Goal: Find specific page/section: Find specific page/section

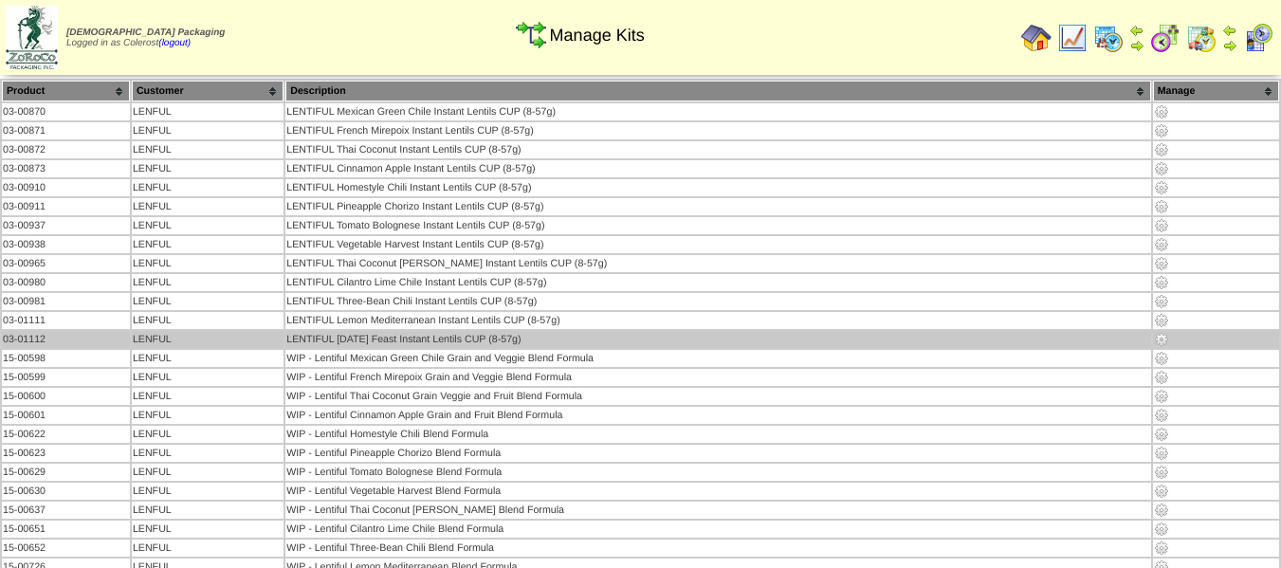
click at [1158, 338] on img at bounding box center [1161, 339] width 15 height 15
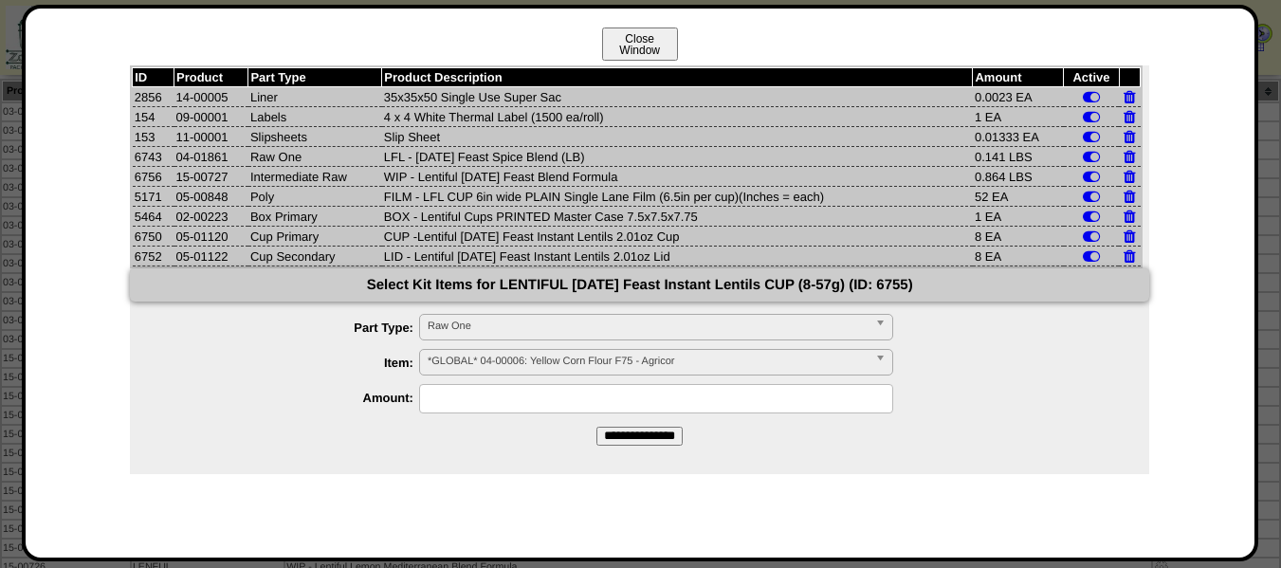
click at [636, 49] on button "Close Window" at bounding box center [640, 44] width 76 height 33
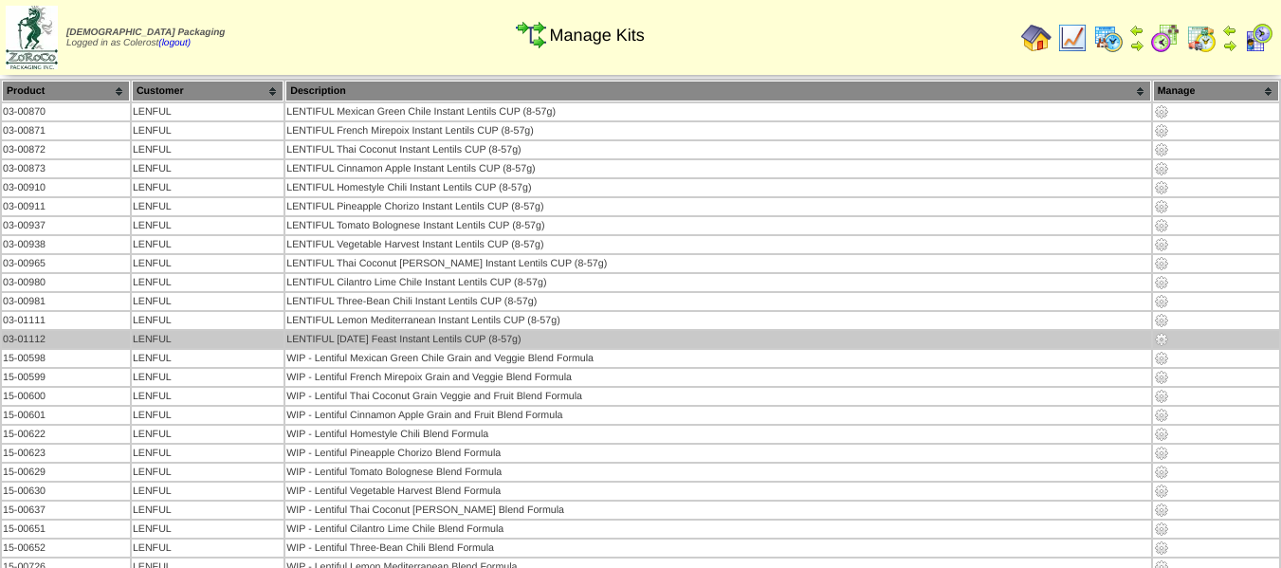
click at [1046, 336] on td "LENTIFUL [DATE] Feast Instant Lentils CUP (8-57g)" at bounding box center [717, 339] width 865 height 17
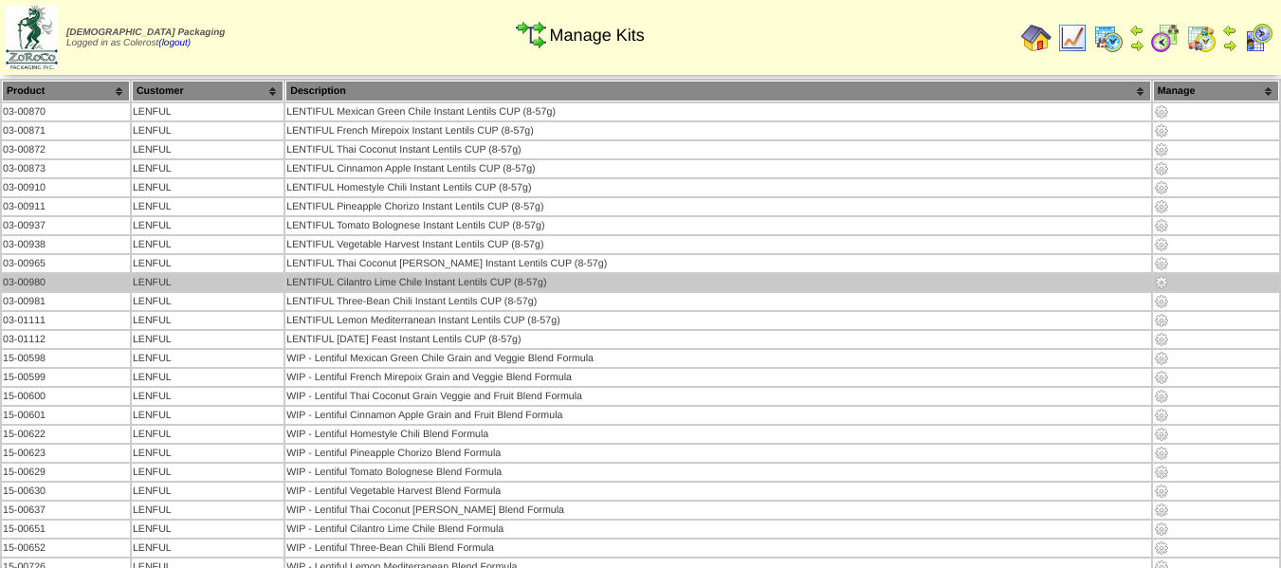
click at [1156, 283] on img at bounding box center [1161, 282] width 15 height 15
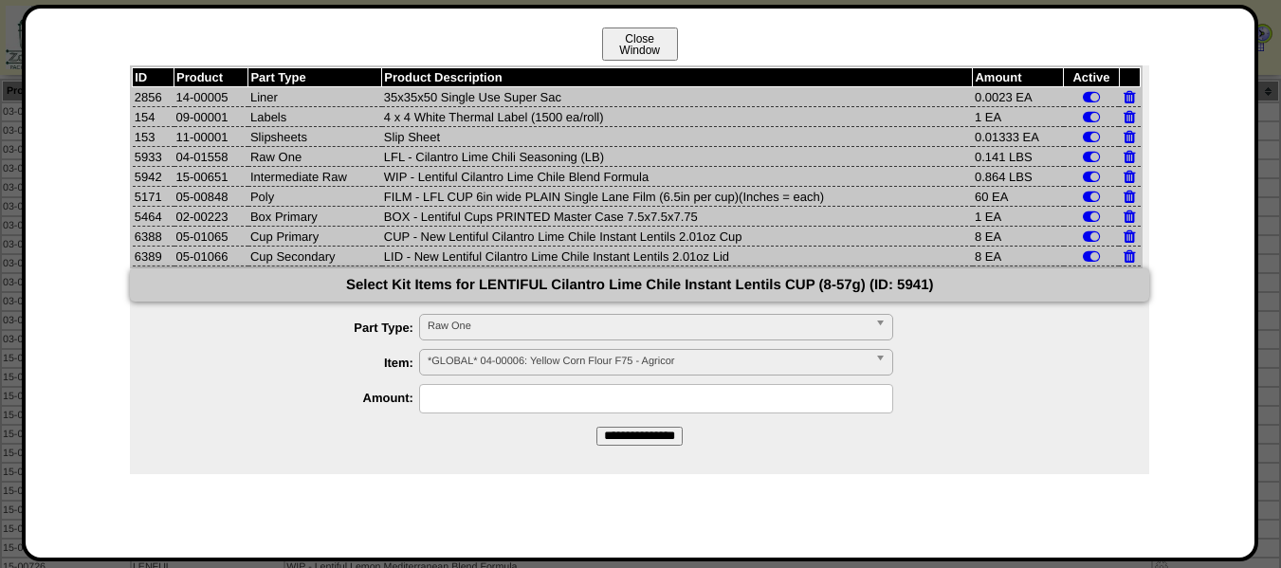
click at [674, 36] on button "Close Window" at bounding box center [640, 44] width 76 height 33
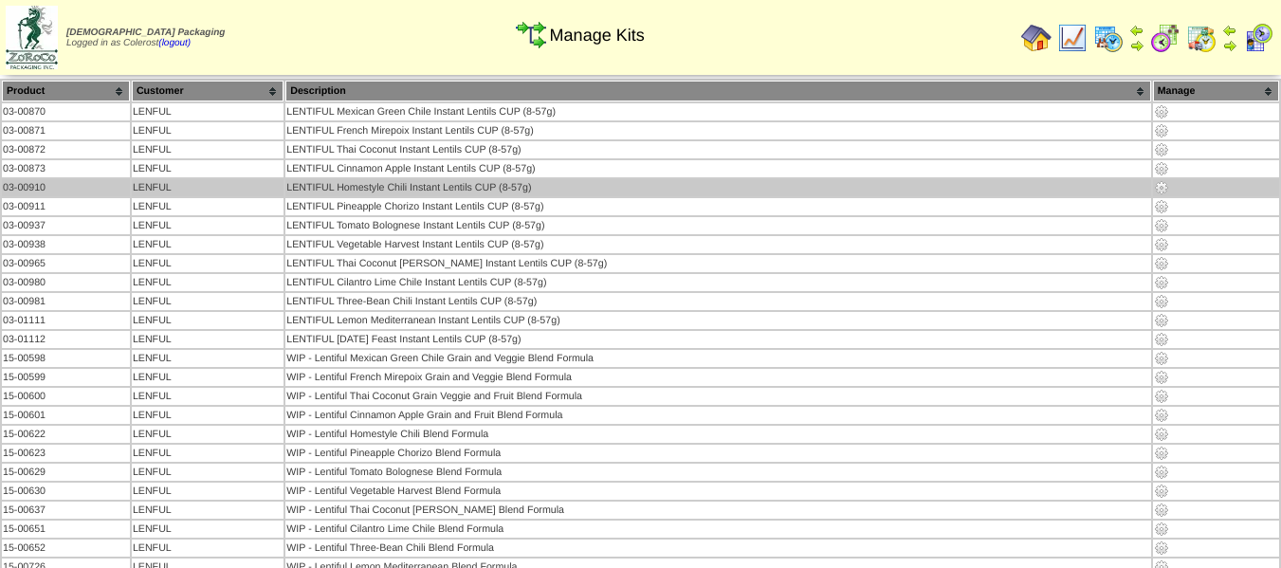
click at [1159, 188] on img at bounding box center [1161, 187] width 15 height 15
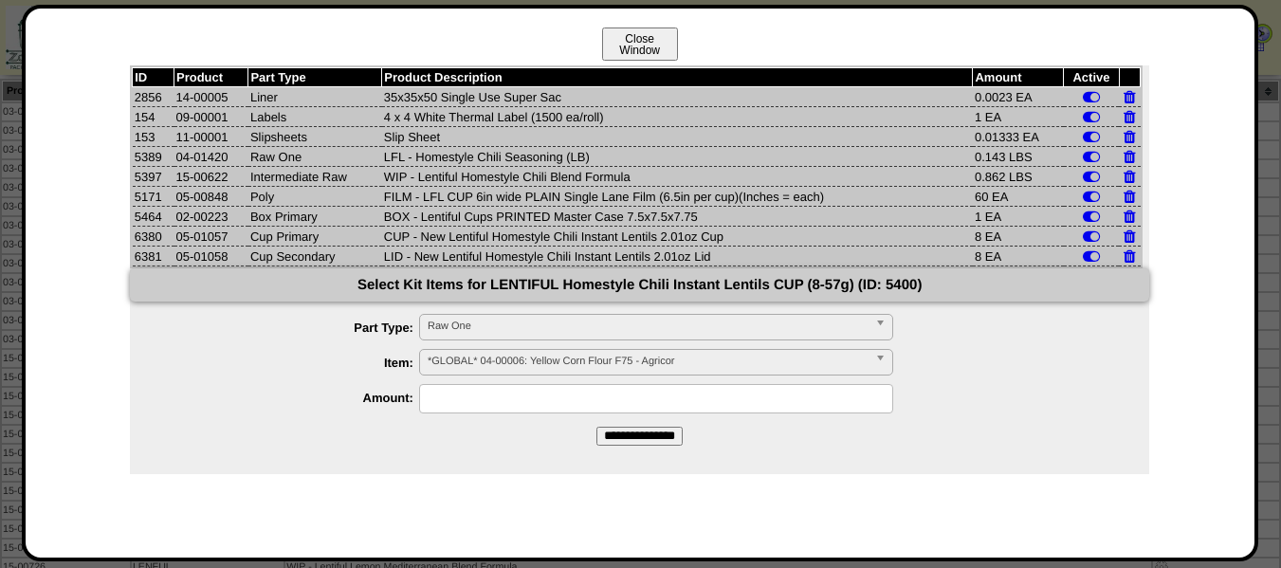
click at [646, 47] on button "Close Window" at bounding box center [640, 44] width 76 height 33
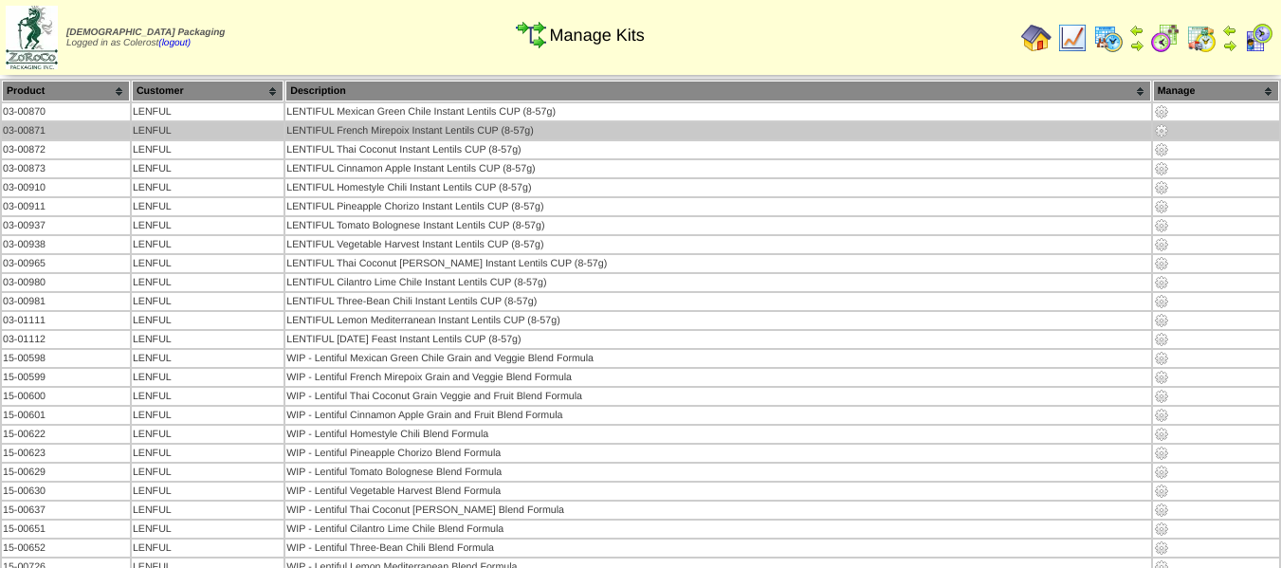
click at [1159, 131] on img at bounding box center [1161, 130] width 15 height 15
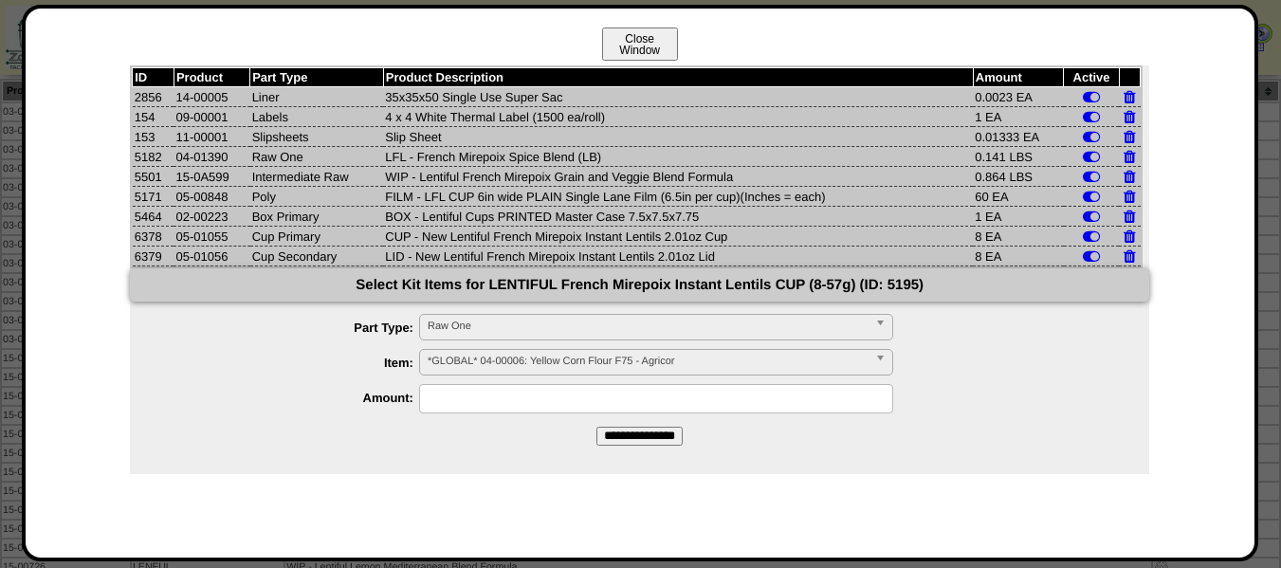
click at [661, 51] on button "Close Window" at bounding box center [640, 44] width 76 height 33
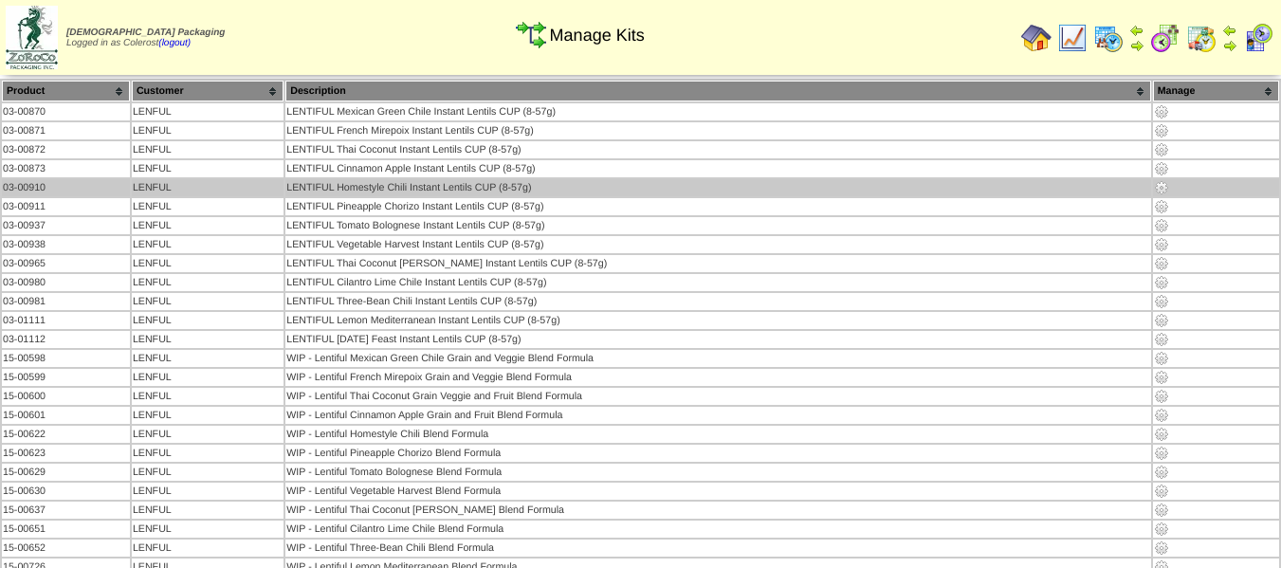
click at [1159, 188] on img at bounding box center [1161, 187] width 15 height 15
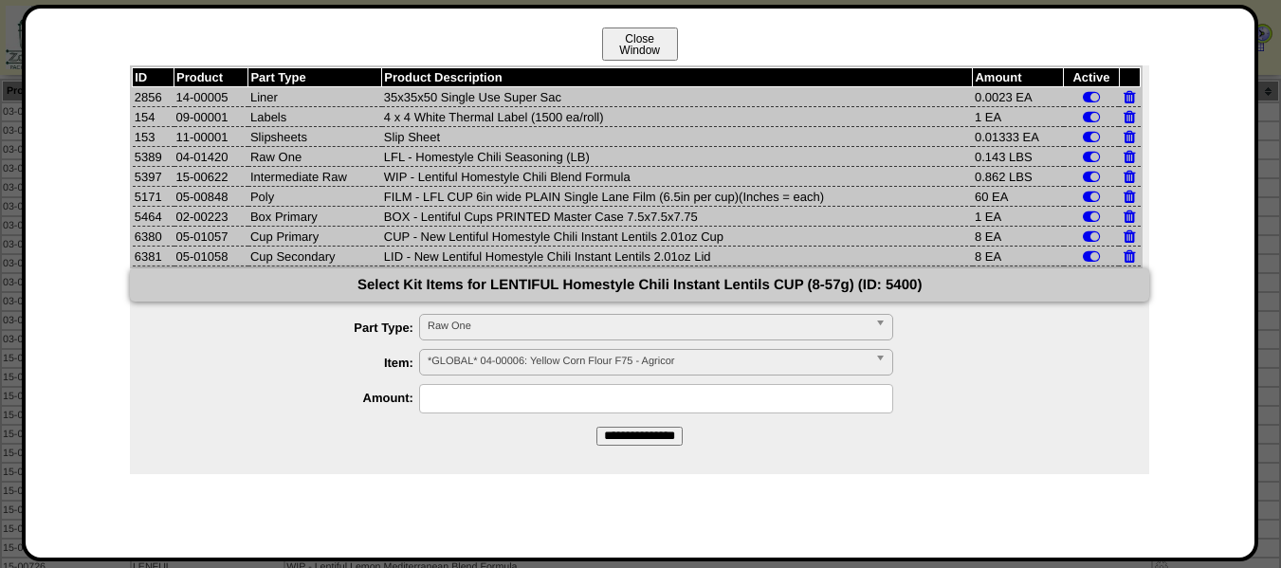
click at [658, 39] on button "Close Window" at bounding box center [640, 44] width 76 height 33
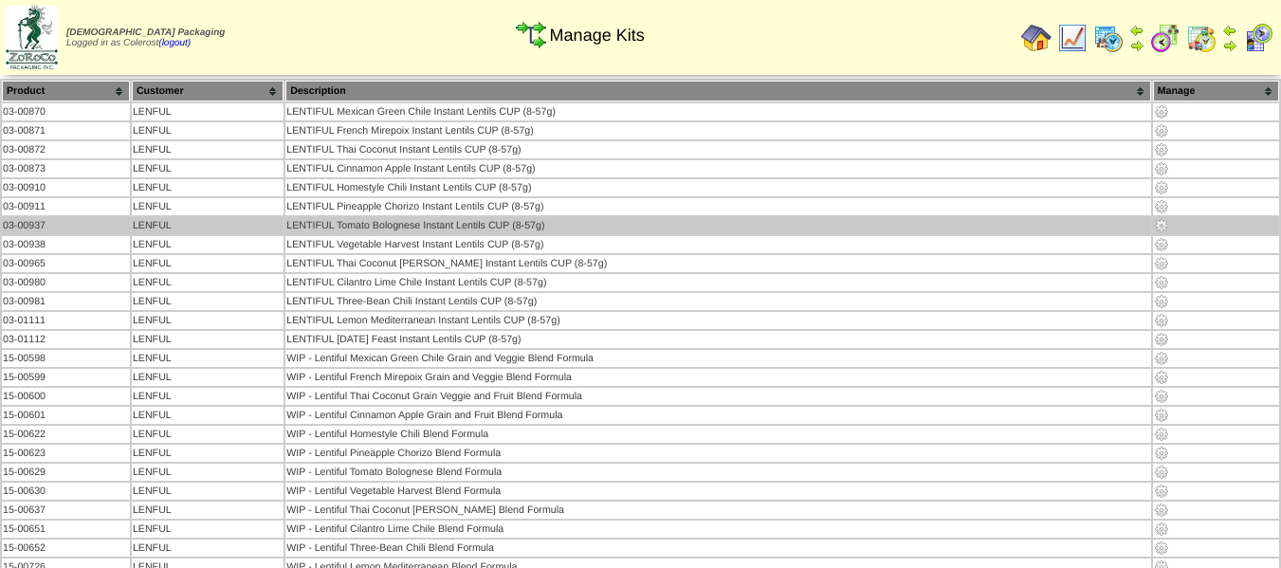
click at [1156, 224] on img at bounding box center [1161, 225] width 15 height 15
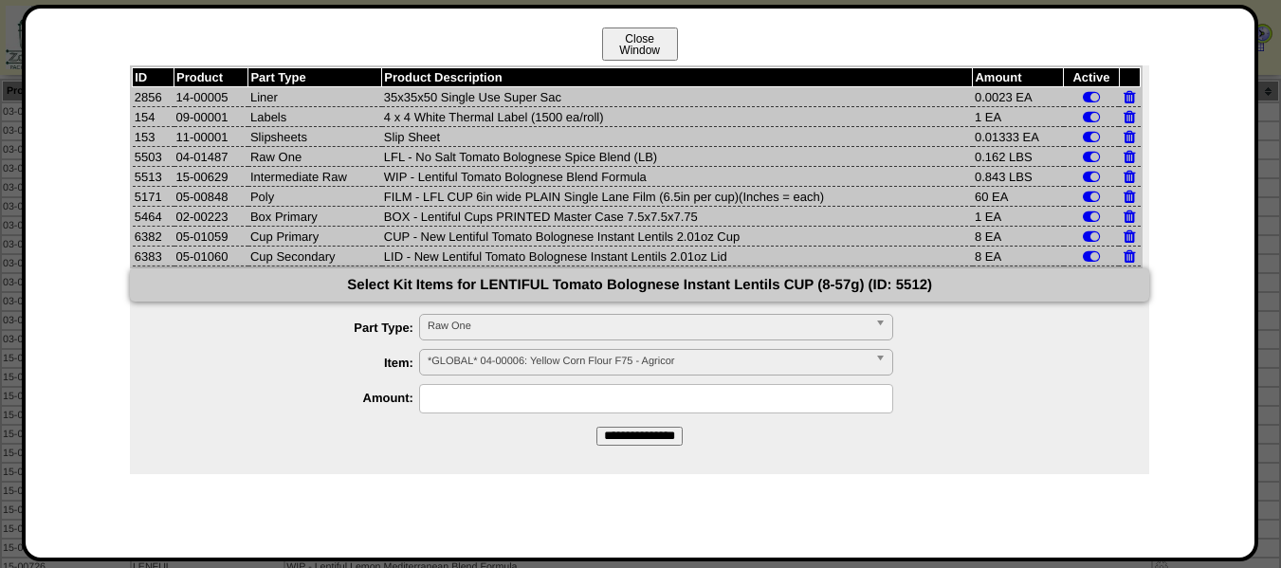
click at [662, 46] on button "Close Window" at bounding box center [640, 44] width 76 height 33
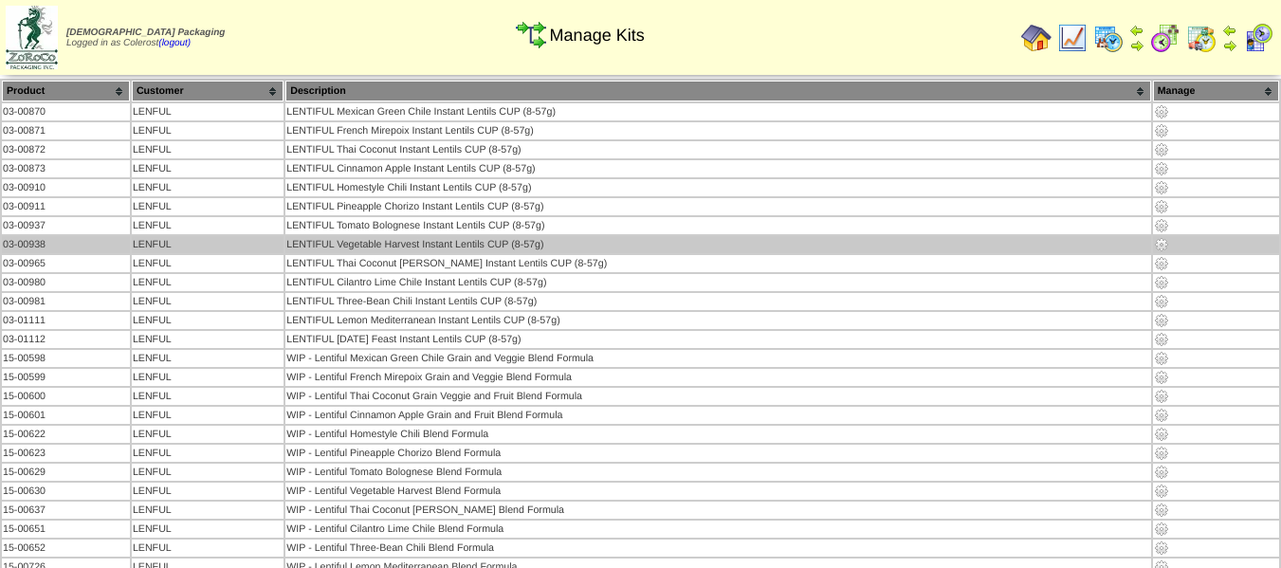
click at [1159, 242] on img at bounding box center [1161, 244] width 15 height 15
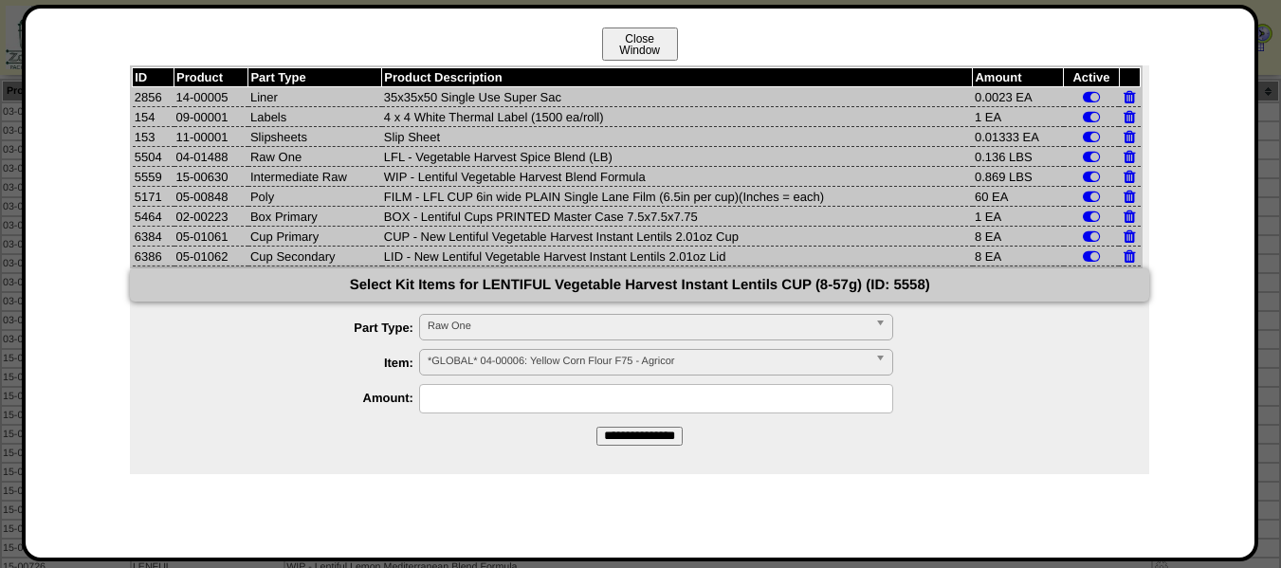
click at [666, 46] on button "Close Window" at bounding box center [640, 44] width 76 height 33
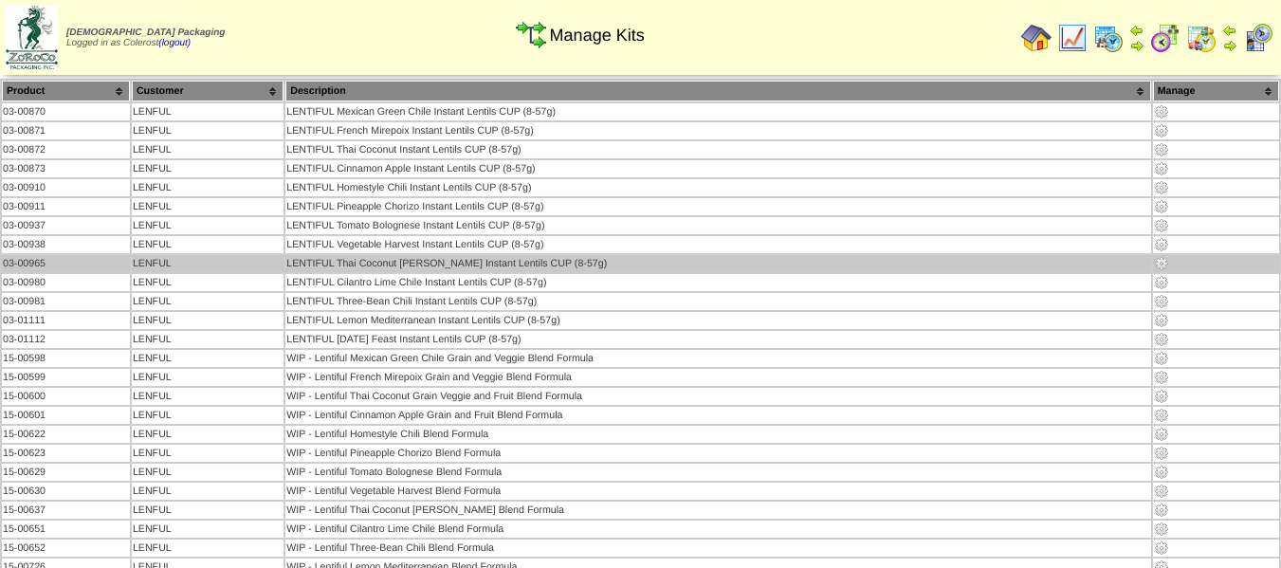
click at [1155, 260] on img at bounding box center [1161, 263] width 15 height 15
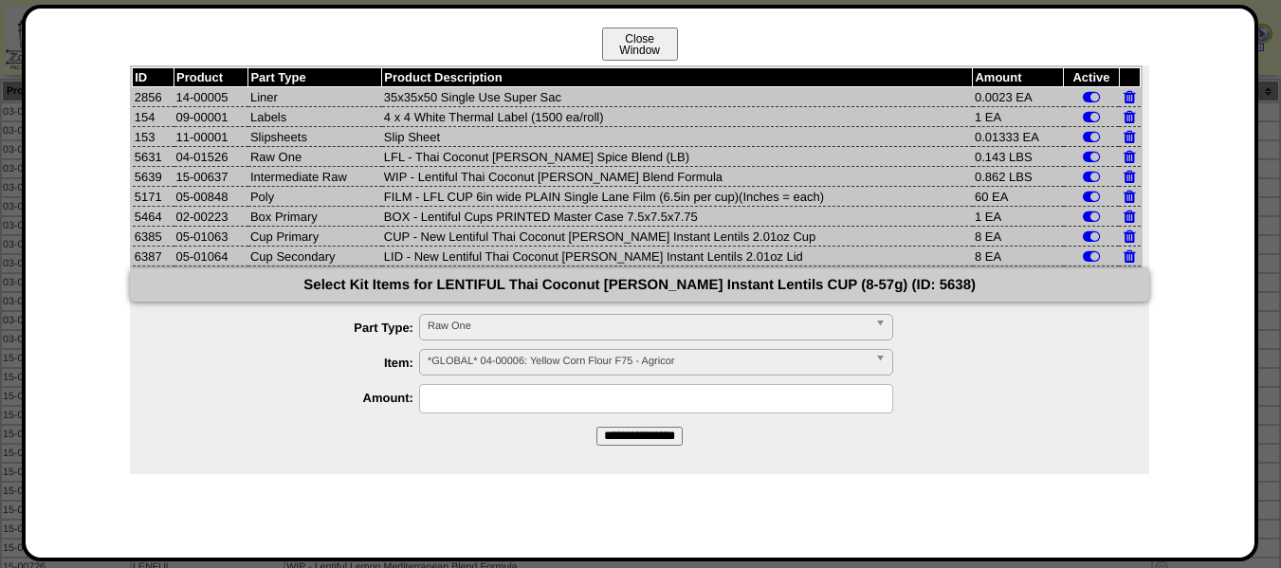
click at [661, 38] on button "Close Window" at bounding box center [640, 44] width 76 height 33
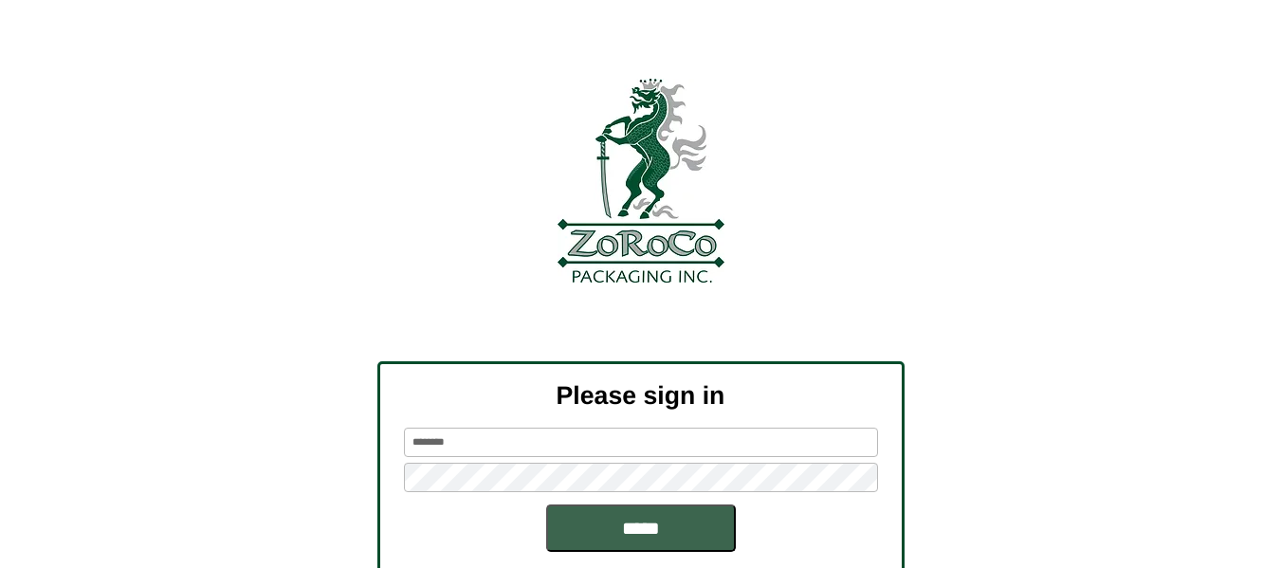
drag, startPoint x: 510, startPoint y: 453, endPoint x: 133, endPoint y: 433, distance: 377.9
click at [125, 458] on div "Please sign in ******** *****" at bounding box center [640, 472] width 1281 height 222
type input "*****"
click at [546, 504] on input "*****" at bounding box center [641, 527] width 190 height 47
